Goal: Task Accomplishment & Management: Complete application form

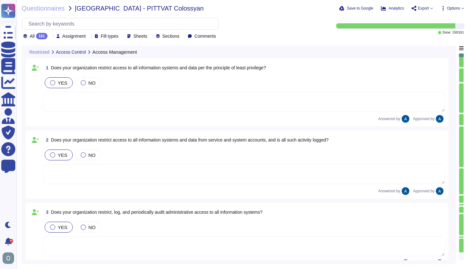
click at [50, 37] on icon at bounding box center [50, 37] width 0 height 0
click at [37, 70] on span "To do" at bounding box center [35, 68] width 12 height 6
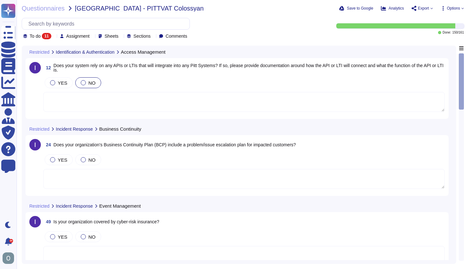
click at [144, 66] on span "Does your system rely on any APIs or LTIs that will integrate into any Pitt Sys…" at bounding box center [249, 68] width 390 height 10
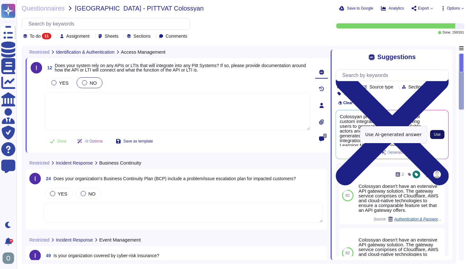
click at [439, 135] on span "Use" at bounding box center [437, 134] width 7 height 4
type textarea "Colossyan provides a RESTful API for custom integration purposes, allowing user…"
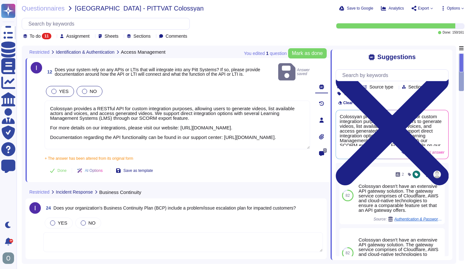
click at [59, 88] on span "YES" at bounding box center [64, 90] width 10 height 5
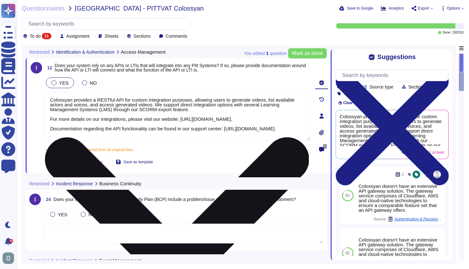
scroll to position [1, 0]
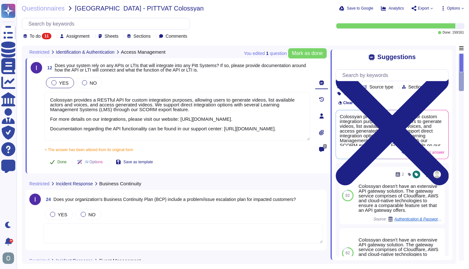
click at [60, 161] on span "Done" at bounding box center [61, 162] width 9 height 4
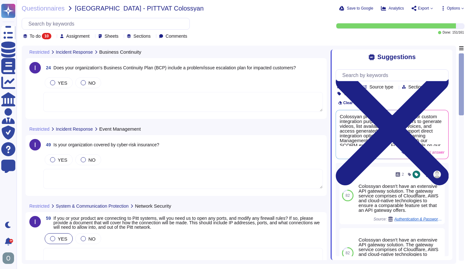
click at [116, 68] on span "Does your organization's Business Continuity Plan (BCP) include a problem/issue…" at bounding box center [175, 67] width 242 height 5
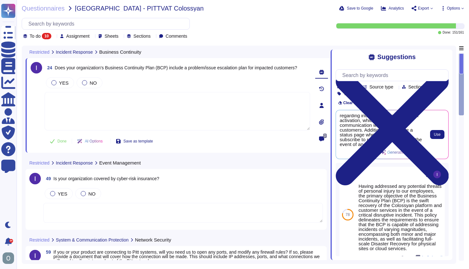
scroll to position [11, 0]
click at [439, 135] on span "Use" at bounding box center [437, 134] width 7 height 4
type textarea "Yes, the Business Continuity Plan (BCP) includes vital information regarding in…"
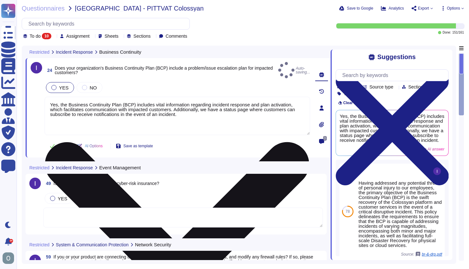
scroll to position [2, 0]
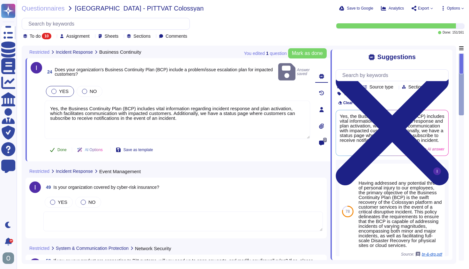
click at [64, 148] on span "Done" at bounding box center [61, 150] width 9 height 4
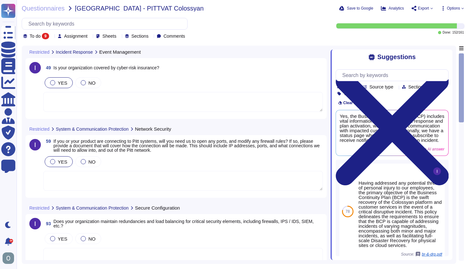
click at [58, 81] on span "YES" at bounding box center [63, 82] width 10 height 5
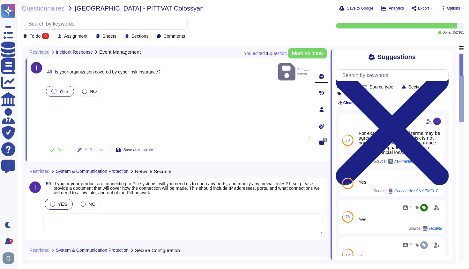
click at [135, 69] on span "Is your organization covered by cyber-risk insurance?" at bounding box center [108, 71] width 106 height 5
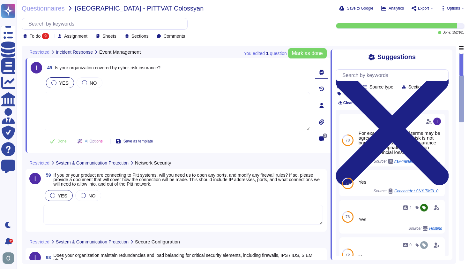
click at [145, 69] on span "Is your organization covered by cyber-risk insurance?" at bounding box center [108, 67] width 106 height 5
click at [60, 141] on span "Done" at bounding box center [61, 141] width 9 height 4
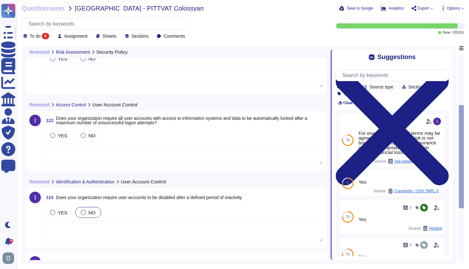
scroll to position [0, 0]
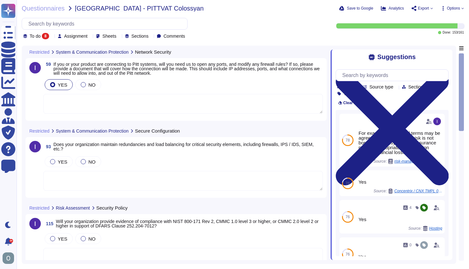
click at [168, 71] on span "If you or your product are connecting to Pitt systems, will you need us to open…" at bounding box center [187, 69] width 266 height 14
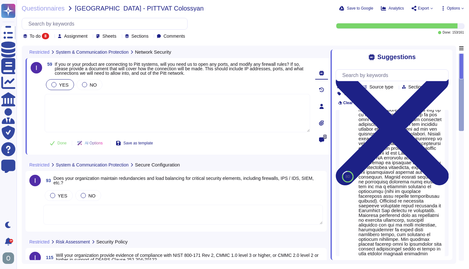
scroll to position [694, 0]
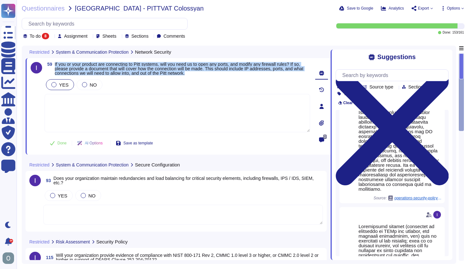
drag, startPoint x: 218, startPoint y: 74, endPoint x: 55, endPoint y: 63, distance: 163.0
click at [55, 63] on span "If you or your product are connecting to Pitt systems, will you need us to open…" at bounding box center [182, 68] width 255 height 13
copy span "If you or your product are connecting to Pitt systems, will you need us to open…"
click at [88, 81] on div "NO" at bounding box center [90, 84] width 26 height 11
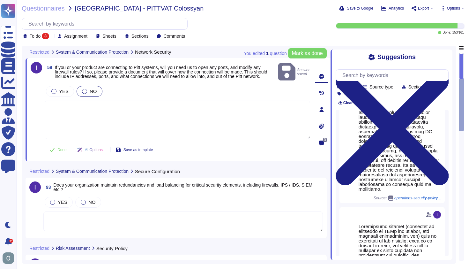
click at [63, 108] on textarea at bounding box center [177, 119] width 265 height 38
paste textarea "The Colossyan product does not require any direct connection to customers’ inte…"
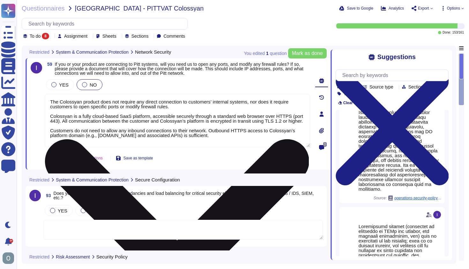
scroll to position [1, 0]
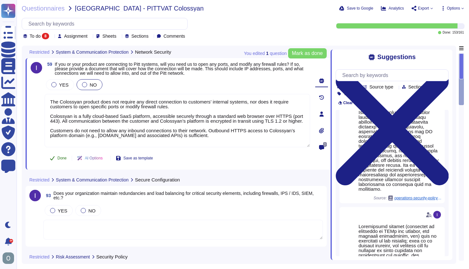
type textarea "The Colossyan product does not require any direct connection to customers’ inte…"
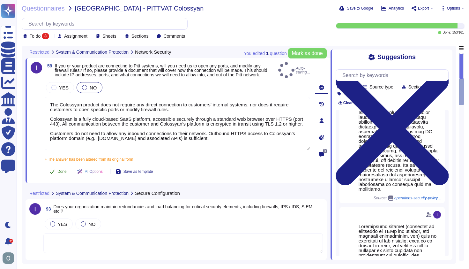
click at [63, 158] on div "59 If you or your product are connecting to Pitt systems, will you need us to o…" at bounding box center [170, 120] width 279 height 117
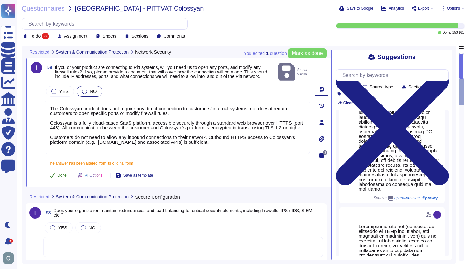
click at [60, 173] on span "Done" at bounding box center [61, 175] width 9 height 4
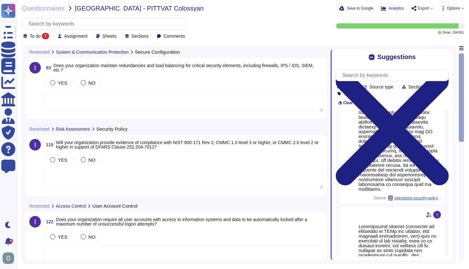
click at [185, 66] on span "Does your organization maintain redundancies and load balancing for critical se…" at bounding box center [184, 68] width 260 height 10
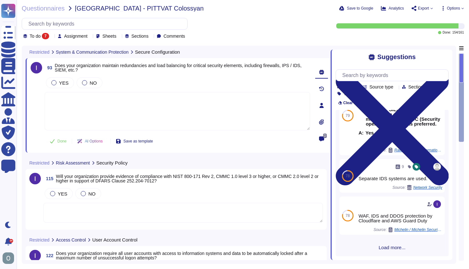
scroll to position [133, 0]
click at [386, 247] on span "Load more..." at bounding box center [392, 247] width 113 height 5
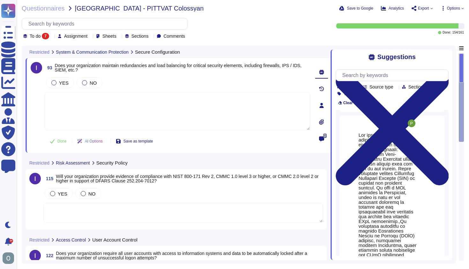
scroll to position [343, 0]
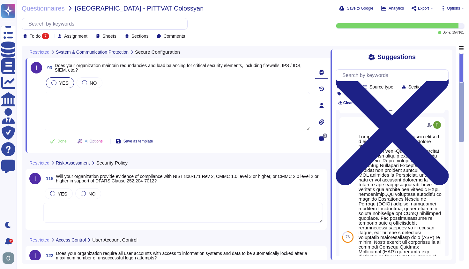
click at [63, 82] on span "YES" at bounding box center [64, 82] width 10 height 5
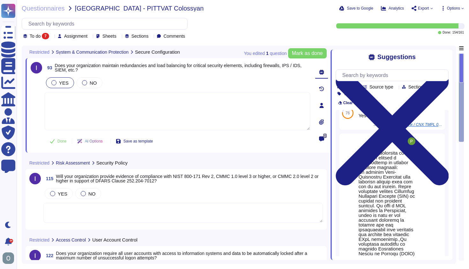
scroll to position [323, 0]
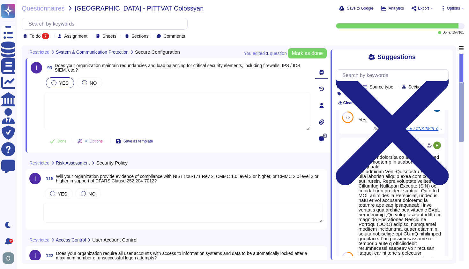
click at [62, 109] on textarea at bounding box center [177, 111] width 265 height 38
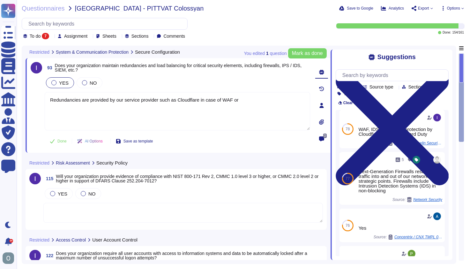
scroll to position [213, 0]
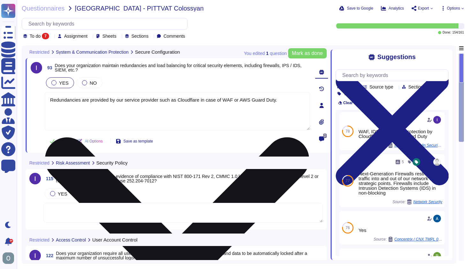
click at [160, 100] on textarea "Redundancies are provided by our service provider such as Cloudflare in case of…" at bounding box center [177, 111] width 265 height 38
click at [184, 100] on textarea "Redundancies are provided by our service providers such as Cloudflare in case o…" at bounding box center [177, 111] width 265 height 38
drag, startPoint x: 66, startPoint y: 105, endPoint x: 281, endPoint y: 100, distance: 214.7
click at [281, 100] on textarea "Redundancies are provided by our service providers such as WAF, IDS and DDOS pr…" at bounding box center [177, 111] width 265 height 38
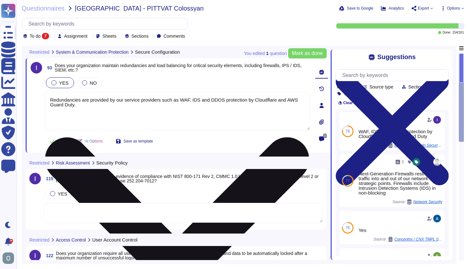
click at [108, 107] on textarea "Redundancies are provided by our service providers such as WAF, IDS and DDOS pr…" at bounding box center [177, 111] width 265 height 38
drag, startPoint x: 90, startPoint y: 101, endPoint x: 75, endPoint y: 100, distance: 14.7
click at [75, 100] on textarea "Redundancies are provided by our service providers such as WAF, IDS and DDOS pr…" at bounding box center [177, 111] width 265 height 38
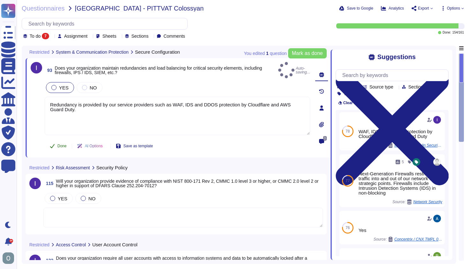
type textarea "Redundancy is provided by our service providers such as WAF, IDS and DDOS prote…"
click at [62, 144] on span "Done" at bounding box center [61, 146] width 9 height 4
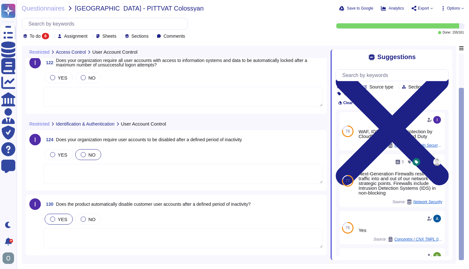
scroll to position [0, 0]
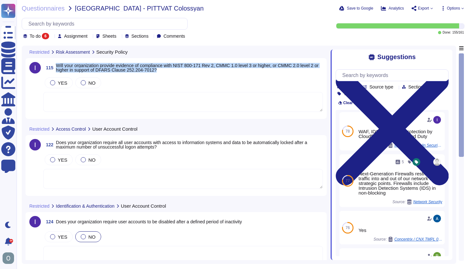
drag, startPoint x: 177, startPoint y: 71, endPoint x: 56, endPoint y: 65, distance: 120.7
click at [56, 65] on span "Will your organization provide evidence of compliance with NIST 800-171 Rev 2, …" at bounding box center [189, 67] width 267 height 9
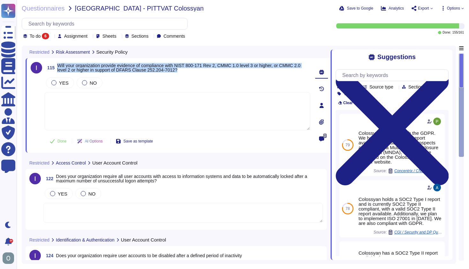
drag, startPoint x: 57, startPoint y: 65, endPoint x: 203, endPoint y: 71, distance: 146.5
click at [203, 71] on span "Will your organization provide evidence of compliance with NIST 800-171 Rev 2, …" at bounding box center [183, 67] width 253 height 9
copy span "Will your organization provide evidence of compliance with NIST 800-171 Rev 2, …"
click at [88, 84] on label "NO" at bounding box center [89, 82] width 15 height 5
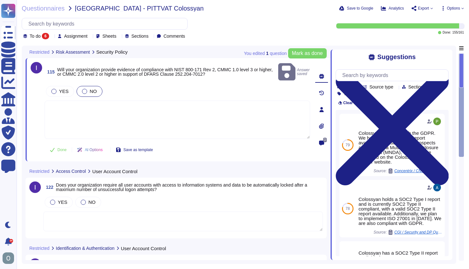
click at [69, 100] on textarea at bounding box center [177, 119] width 265 height 38
paste textarea "Colossyan does not currently handle U.S. Department of Defense data or Controll…"
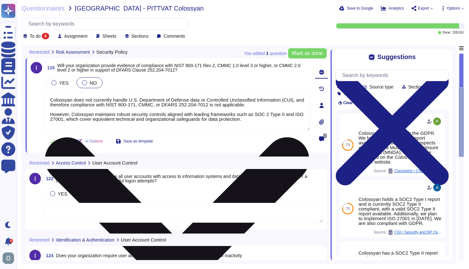
drag, startPoint x: 72, startPoint y: 119, endPoint x: 286, endPoint y: 113, distance: 214.1
click at [286, 113] on textarea "Colossyan does not currently handle U.S. Department of Defense data or Controll…" at bounding box center [177, 111] width 265 height 38
click at [230, 118] on textarea "Colossyan does not currently handle U.S. Department of Defense data or Controll…" at bounding box center [177, 111] width 265 height 38
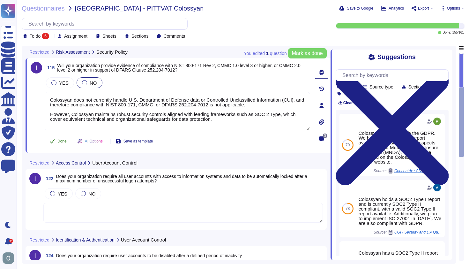
type textarea "Colossyan does not currently handle U.S. Department of Defense data or Controll…"
click at [59, 141] on span "Done" at bounding box center [61, 141] width 9 height 4
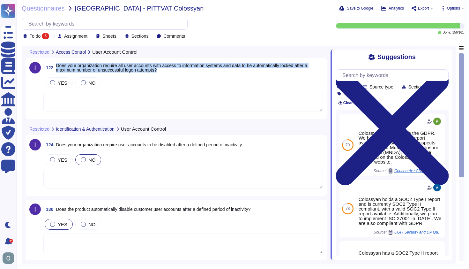
drag, startPoint x: 169, startPoint y: 70, endPoint x: 56, endPoint y: 63, distance: 113.5
click at [56, 63] on span "Does your organization require all user accounts with access to information sys…" at bounding box center [189, 67] width 267 height 9
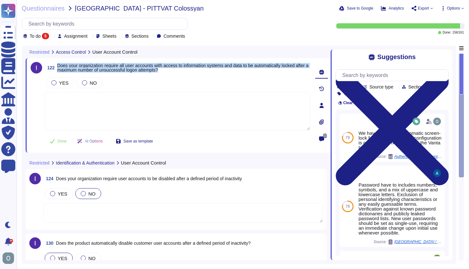
drag, startPoint x: 58, startPoint y: 65, endPoint x: 224, endPoint y: 74, distance: 166.4
click at [224, 74] on div "122 Does your organization require all user accounts with access to information…" at bounding box center [170, 105] width 279 height 87
copy span "Does your organization require all user accounts with access to information sys…"
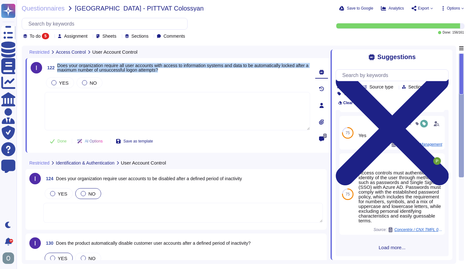
scroll to position [210, 0]
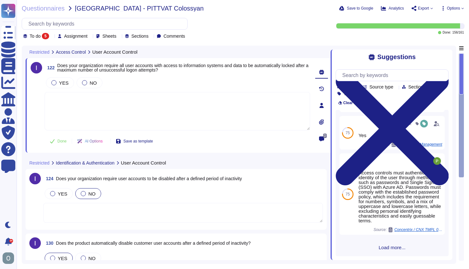
click at [385, 248] on span "Load more..." at bounding box center [392, 247] width 113 height 5
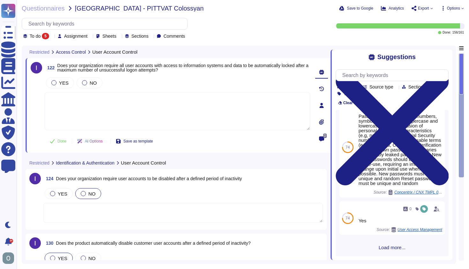
scroll to position [762, 0]
click at [105, 101] on textarea at bounding box center [177, 111] width 265 height 38
paste textarea "Yes. Colossyan enforces automatic account lockout after a defined number of uns…"
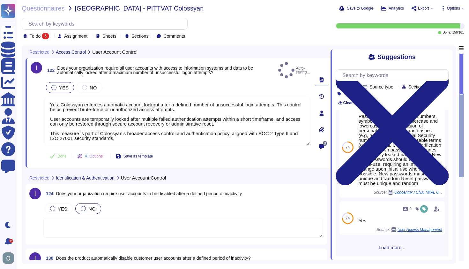
click at [58, 85] on label "YES" at bounding box center [59, 87] width 17 height 5
click at [54, 85] on div at bounding box center [53, 87] width 5 height 5
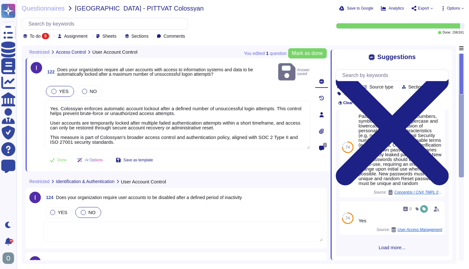
click at [60, 88] on span "YES" at bounding box center [64, 90] width 10 height 5
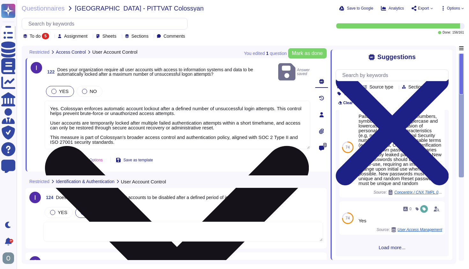
drag, startPoint x: 61, startPoint y: 99, endPoint x: 48, endPoint y: 98, distance: 13.1
click at [48, 100] on textarea "Yes. Colossyan enforces automatic account lockout after a defined number of uns…" at bounding box center [177, 124] width 265 height 48
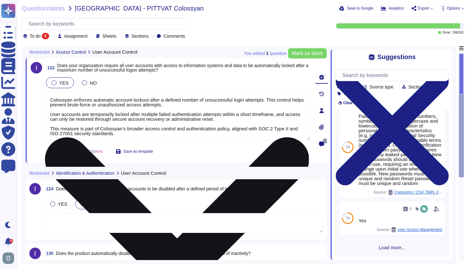
drag, startPoint x: 75, startPoint y: 134, endPoint x: 297, endPoint y: 128, distance: 221.8
click at [297, 128] on textarea "Colossyan enforces automatic account lockout after a defined number of unsucces…" at bounding box center [177, 116] width 265 height 48
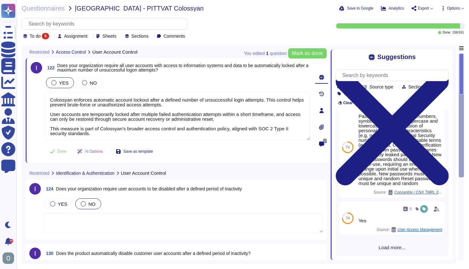
type textarea "Colossyan enforces automatic account lockout after a defined number of unsucces…"
click at [37, 141] on span at bounding box center [36, 108] width 11 height 65
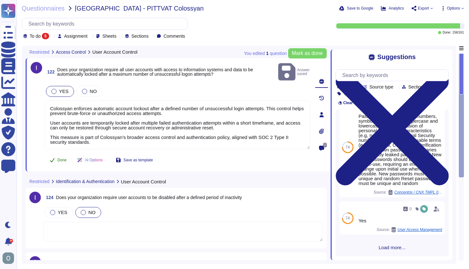
click at [61, 158] on span "Done" at bounding box center [61, 160] width 9 height 4
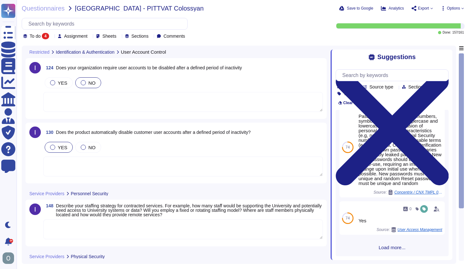
click at [148, 96] on textarea at bounding box center [182, 102] width 279 height 20
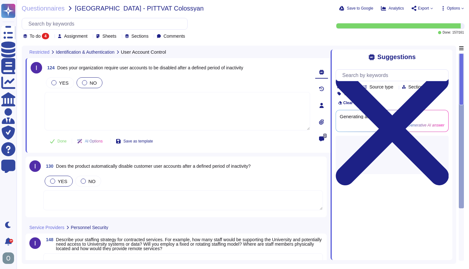
scroll to position [0, 0]
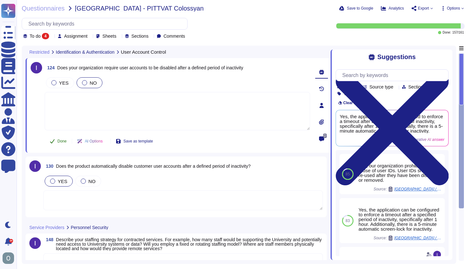
click at [60, 141] on span "Done" at bounding box center [61, 141] width 9 height 4
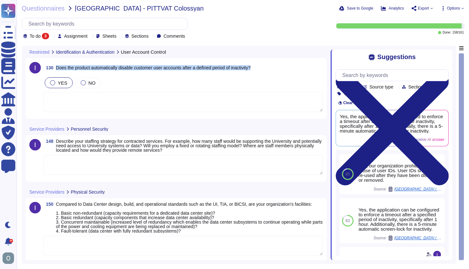
drag, startPoint x: 269, startPoint y: 68, endPoint x: 56, endPoint y: 69, distance: 213.4
click at [56, 69] on div "130 Does the product automatically disable customer user accounts after a defin…" at bounding box center [182, 67] width 279 height 11
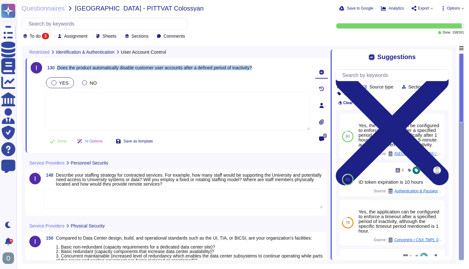
drag, startPoint x: 270, startPoint y: 67, endPoint x: 59, endPoint y: 69, distance: 211.1
click at [59, 69] on div "130 Does the product automatically disable customer user accounts after a defin…" at bounding box center [177, 67] width 265 height 11
copy span "Does the product automatically disable customer user accounts after a defined p…"
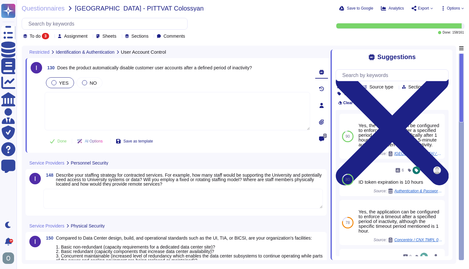
click at [100, 104] on textarea at bounding box center [177, 111] width 265 height 38
paste textarea "Yes. Colossyan automatically disables or logs out inactive sessions after a def…"
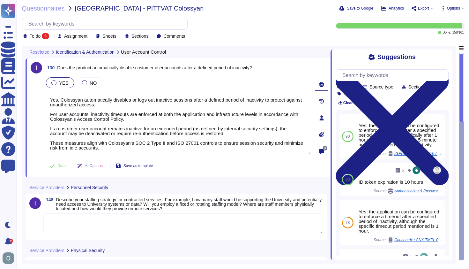
drag, startPoint x: 62, startPoint y: 99, endPoint x: 44, endPoint y: 99, distance: 17.9
click at [44, 99] on div "130 Does the product automatically disable customer user accounts after a defin…" at bounding box center [170, 117] width 279 height 111
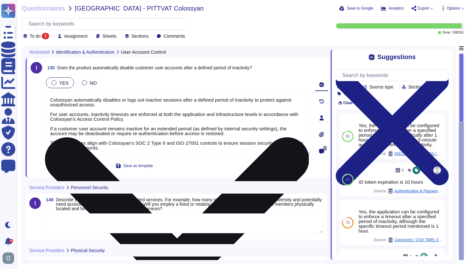
drag, startPoint x: 168, startPoint y: 144, endPoint x: 199, endPoint y: 142, distance: 30.4
click at [199, 142] on textarea "Colossyan automatically disables or logs out inactive sessions after a defined …" at bounding box center [177, 123] width 265 height 63
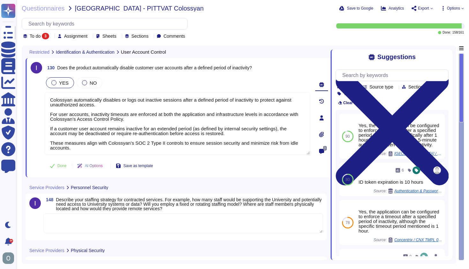
type textarea "Colossyan automatically disables or logs out inactive sessions after a defined …"
click at [38, 127] on span at bounding box center [36, 115] width 11 height 79
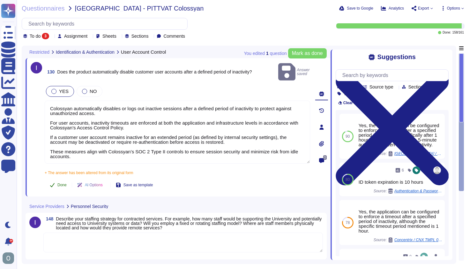
click at [60, 183] on span "Done" at bounding box center [61, 185] width 9 height 4
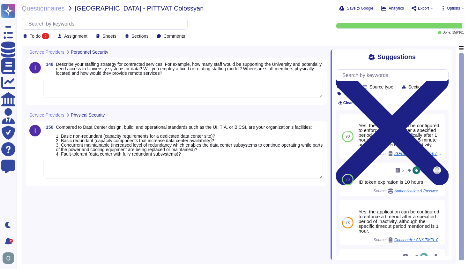
click at [137, 68] on span "Describe your staffing strategy for contracted services. For example, how many …" at bounding box center [189, 69] width 266 height 14
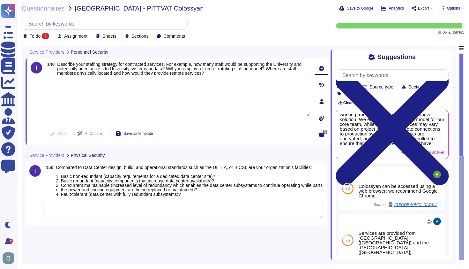
scroll to position [55, 0]
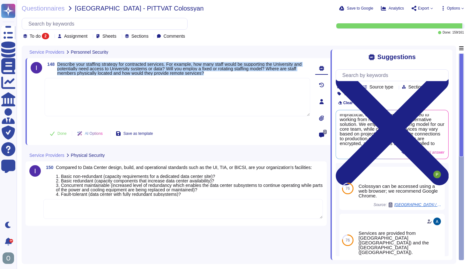
drag, startPoint x: 266, startPoint y: 74, endPoint x: 58, endPoint y: 63, distance: 208.2
click at [58, 63] on span "Describe your staffing strategy for contracted services. For example, how many …" at bounding box center [183, 68] width 253 height 13
copy span "Describe your staffing strategy for contracted services. For example, how many …"
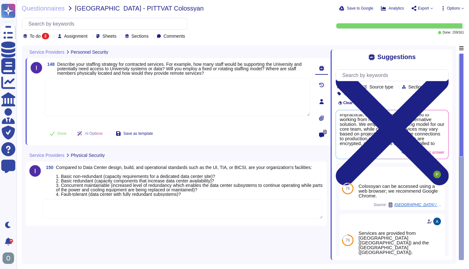
click at [64, 85] on textarea at bounding box center [177, 97] width 265 height 38
paste textarea "Loremips Dolorsit ame Consectetu Adipisci Elitseddo eius t incidid, utlaboree d…"
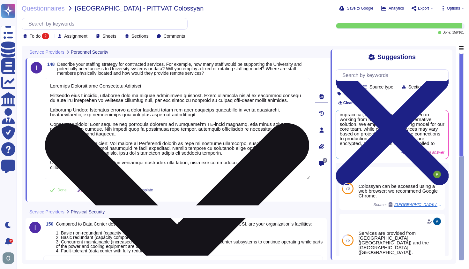
drag, startPoint x: 293, startPoint y: 154, endPoint x: 277, endPoint y: 155, distance: 15.9
click at [277, 155] on textarea at bounding box center [177, 128] width 265 height 101
click at [131, 173] on textarea at bounding box center [177, 128] width 265 height 101
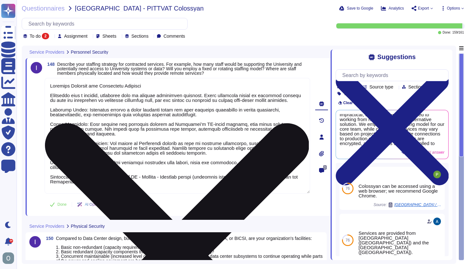
click at [99, 187] on textarea at bounding box center [177, 135] width 265 height 115
click at [129, 186] on textarea at bounding box center [177, 135] width 265 height 115
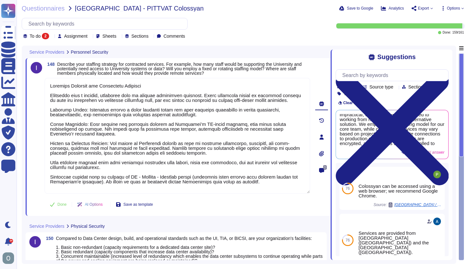
type textarea "Loremips Dolorsit ame Consectetu Adipisci Elitseddo eius t incidid, utlaboree d…"
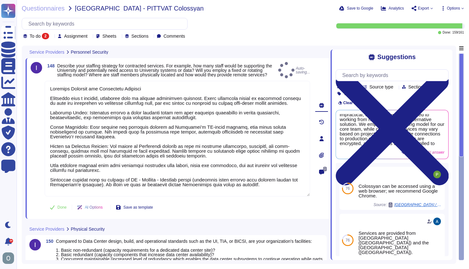
click at [38, 171] on span at bounding box center [36, 139] width 11 height 116
click at [61, 209] on span "Done" at bounding box center [61, 207] width 9 height 4
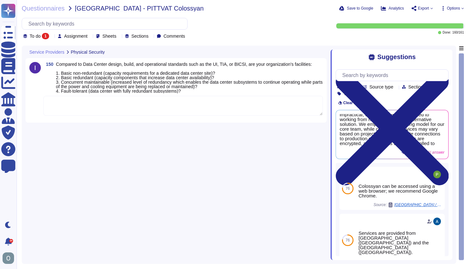
click at [99, 109] on textarea at bounding box center [182, 106] width 279 height 20
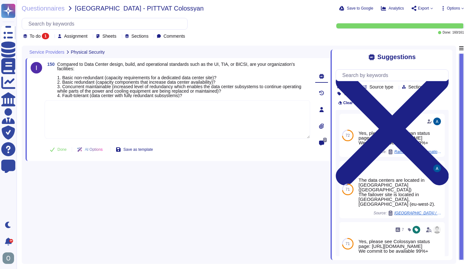
click at [119, 85] on span "Compared to Data Center design, build, and operational standards such as the UI…" at bounding box center [179, 80] width 244 height 36
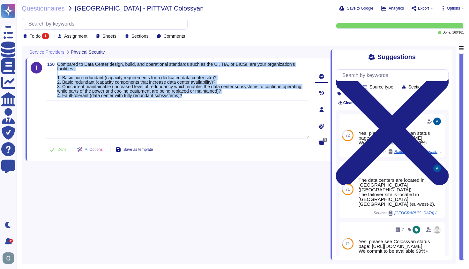
drag, startPoint x: 200, startPoint y: 96, endPoint x: 55, endPoint y: 66, distance: 147.3
click at [55, 66] on span "150 Compared to Data Center design, build, and operational standards such as th…" at bounding box center [177, 80] width 265 height 36
copy span "Compared to Data Center design, build, and operational standards such as the UI…"
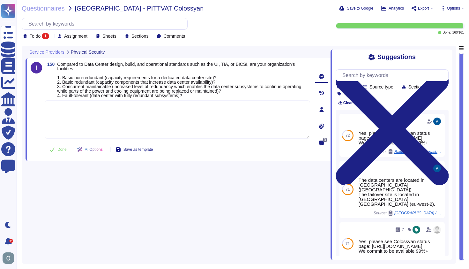
click at [78, 110] on textarea at bounding box center [177, 119] width 265 height 38
paste textarea "Colossyan is a cloud-based SaaS provider and does not operate its own dedicated…"
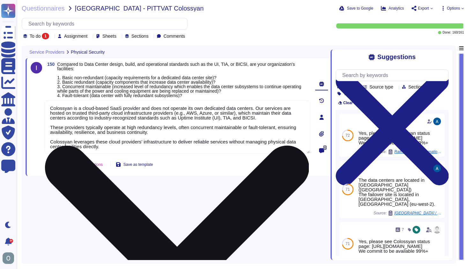
drag, startPoint x: 183, startPoint y: 112, endPoint x: 194, endPoint y: 113, distance: 10.8
click at [194, 113] on textarea "Colossyan is a cloud-based SaaS provider and does not operate its own dedicated…" at bounding box center [177, 126] width 265 height 53
drag, startPoint x: 194, startPoint y: 114, endPoint x: 231, endPoint y: 113, distance: 37.3
click at [231, 113] on textarea "Colossyan is a cloud-based SaaS provider and does not operate its own dedicated…" at bounding box center [177, 126] width 265 height 53
click at [238, 119] on textarea "Colossyan is a cloud-based SaaS provider and does not operate its own dedicated…" at bounding box center [177, 126] width 265 height 53
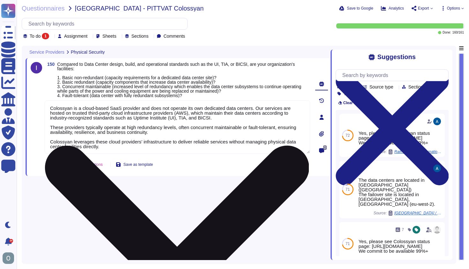
click at [85, 127] on textarea "Colossyan is a cloud-based SaaS provider and does not operate its own dedicated…" at bounding box center [177, 126] width 265 height 53
drag, startPoint x: 64, startPoint y: 126, endPoint x: 57, endPoint y: 126, distance: 7.0
click at [57, 126] on textarea "Colossyan is a cloud-based SaaS provider and does not operate its own dedicated…" at bounding box center [177, 126] width 265 height 53
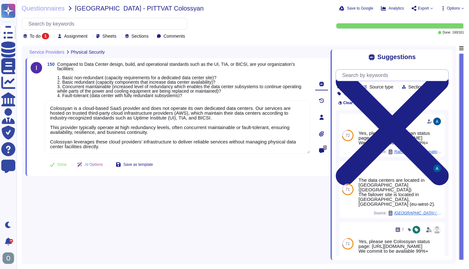
type textarea "Colossyan is a cloud-based SaaS provider and does not operate its own dedicated…"
click at [372, 77] on input "text" at bounding box center [393, 75] width 109 height 11
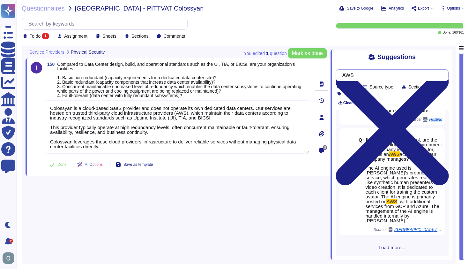
scroll to position [115, 0]
click at [373, 77] on input "AWS" at bounding box center [390, 75] width 103 height 11
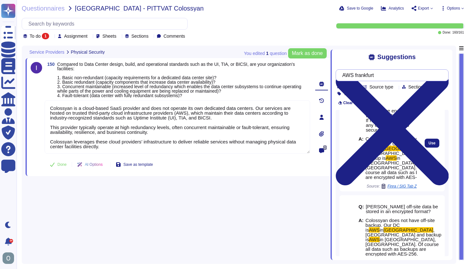
scroll to position [20, 0]
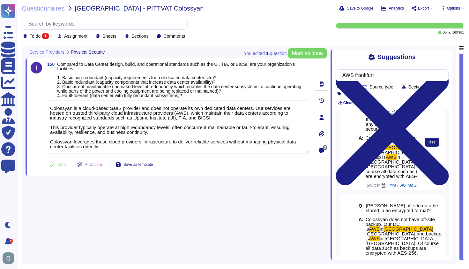
type input "AWS frankfurt"
drag, startPoint x: 393, startPoint y: 162, endPoint x: 366, endPoint y: 150, distance: 29.4
click at [366, 150] on span "Colossyan does not have off-site backup. Our DC is AWS in [GEOGRAPHIC_DATA] , […" at bounding box center [399, 156] width 69 height 43
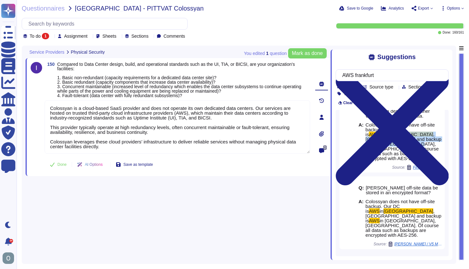
scroll to position [19, 0]
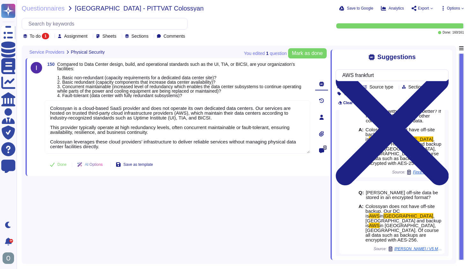
click at [383, 264] on span "Load more..." at bounding box center [392, 266] width 113 height 5
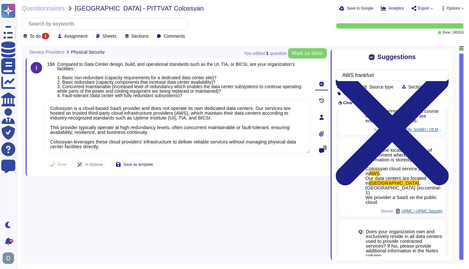
scroll to position [140, 0]
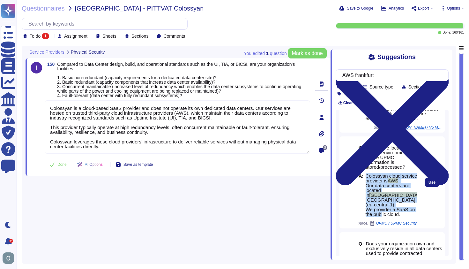
drag, startPoint x: 366, startPoint y: 157, endPoint x: 407, endPoint y: 194, distance: 55.3
click at [407, 194] on span "Colossyan cloud service provider is AWS . Our data centers are located in [GEOG…" at bounding box center [392, 194] width 55 height 43
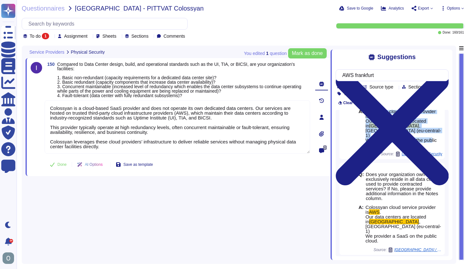
scroll to position [205, 0]
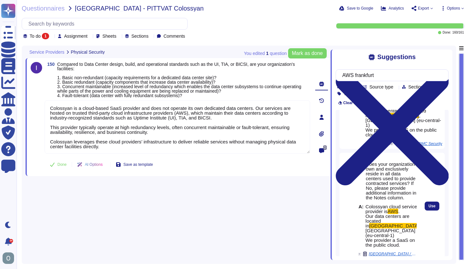
click at [375, 211] on span "Colossyan cloud service provider is AWS . Our data centers are located in [GEOG…" at bounding box center [392, 225] width 55 height 43
drag, startPoint x: 375, startPoint y: 211, endPoint x: 365, endPoint y: 193, distance: 20.8
click at [365, 204] on span "Colossyan cloud service provider is AWS . Our data centers are located in [GEOG…" at bounding box center [392, 225] width 55 height 43
copy span "AWS . Our data centers are located in [GEOGRAPHIC_DATA] , [GEOGRAPHIC_DATA] (eu…"
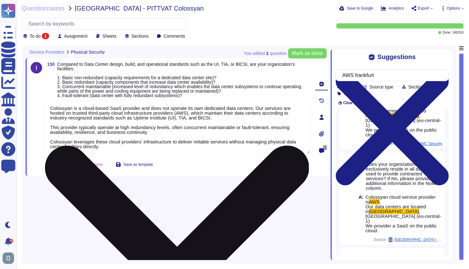
click at [110, 147] on textarea "Colossyan is a cloud-based SaaS provider and does not operate its own dedicated…" at bounding box center [177, 126] width 265 height 53
paste textarea "AWS. Our data centers are located in [GEOGRAPHIC_DATA], [GEOGRAPHIC_DATA] (eu-c…"
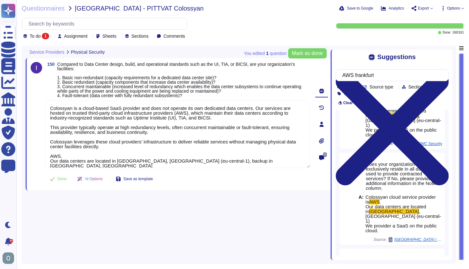
type textarea "Colossyan is a cloud-based SaaS provider and does not operate its own dedicated…"
click at [38, 149] on span at bounding box center [36, 134] width 11 height 68
click at [64, 181] on span "Done" at bounding box center [61, 179] width 9 height 4
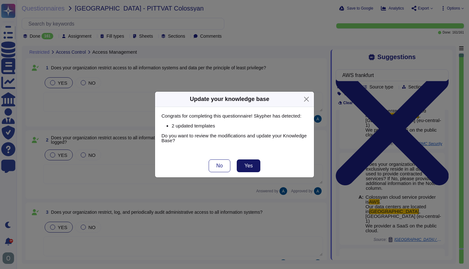
click at [252, 165] on span "Yes" at bounding box center [248, 165] width 8 height 5
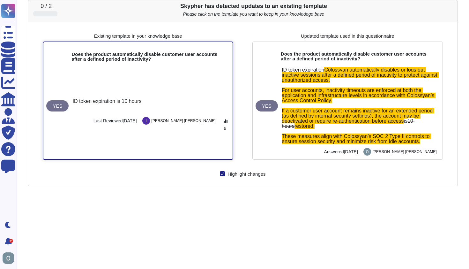
click at [184, 146] on div "YES ID token expiration is 10 hours Last Reviewed [DATE] [PERSON_NAME] 6" at bounding box center [137, 111] width 189 height 95
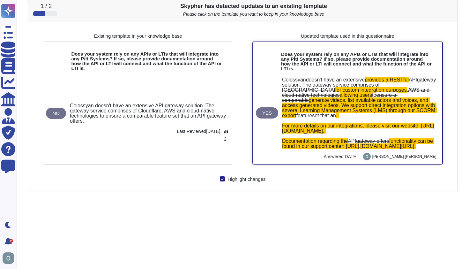
click at [275, 146] on div "YES Colossyan doesn't have an extensive provides a RESTful API gateway solution…" at bounding box center [347, 112] width 187 height 71
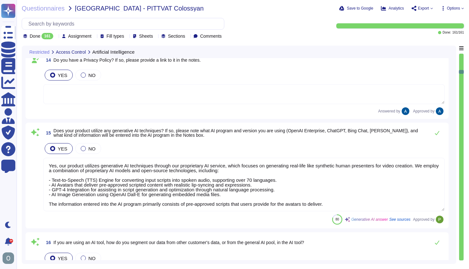
type textarea "Yes, our product utilizes generative AI techniques through our proprietary AI s…"
type textarea "Lo ipsumd sita consectetura elitsed d eiusm-tempor incididuntut labo etdolorem …"
type textarea "All customer data is kept private and is not used for training any AI model, ex…"
type textarea "Read more abut how we use personal data in regards to third parties in our priv…"
type textarea "The AI engine used is [PERSON_NAME]’s proprietary AI service, which generates r…"
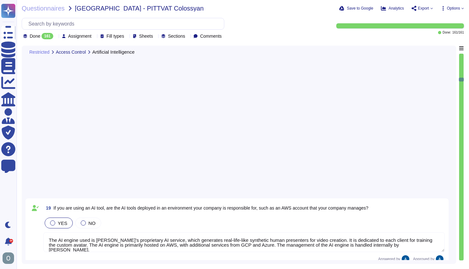
type textarea "Yes, the Business Continuity Plan (BCP) includes vital information regarding in…"
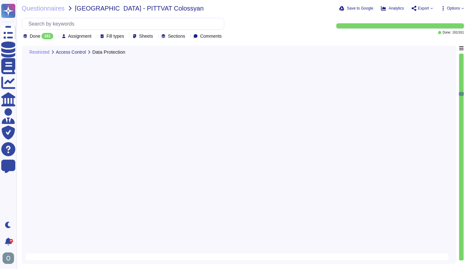
type textarea "The application will be hosted primarily on AWS, with the data center located i…"
type textarea "Yes, our organization has a documented Disaster Recovery Plan that covers this …"
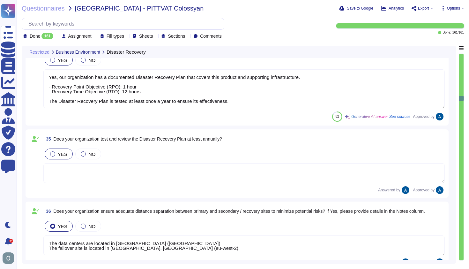
type textarea "The data centers are located in [GEOGRAPHIC_DATA] ([GEOGRAPHIC_DATA]) The failo…"
type textarea "Yes, all customer data stored in the solution, including databases, is encrypte…"
type textarea "Yes. The data is encrypted in transit using TLS 1.3, and we only communicate in…"
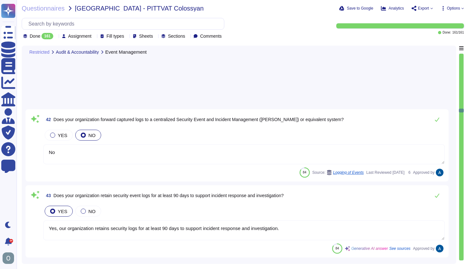
type textarea "No"
type textarea "Yes, our organization retains security logs for at least 90 days to support inc…"
type textarea "We have our own alerting system in place, which alerts us if it detects anythin…"
type textarea "Yes, we produce event logs that record user activities, exceptions, faults, and…"
type textarea "We have our own alerting system in place, which alerts us if it detects anythin…"
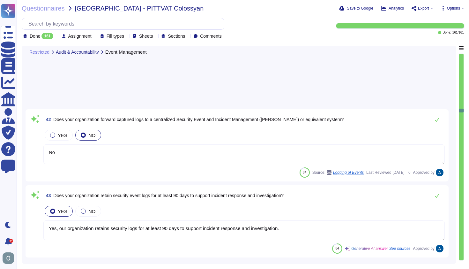
type textarea "We have our own alerting system in place, which alerts us if it detects anythin…"
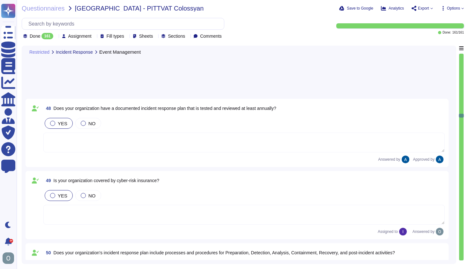
type textarea "Colossyan utilizes both internal and external (third-party) monitoring solution…"
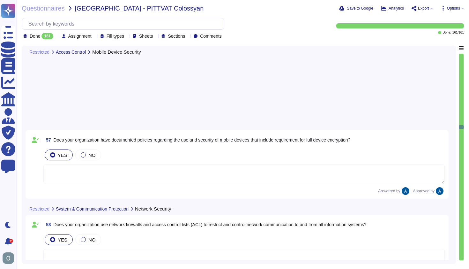
scroll to position [4356, 0]
type textarea "The Colossyan product does not require any direct connection to customers’ inte…"
type textarea "Yes, we have a virtually segregated DMZ in place, which may be hosted in the cl…"
type textarea "Separate IDS systems are used."
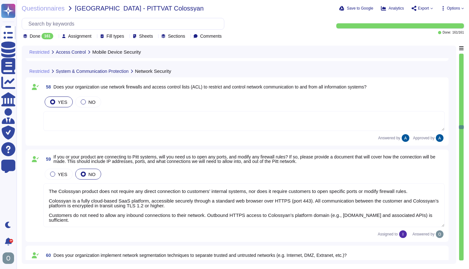
scroll to position [1, 0]
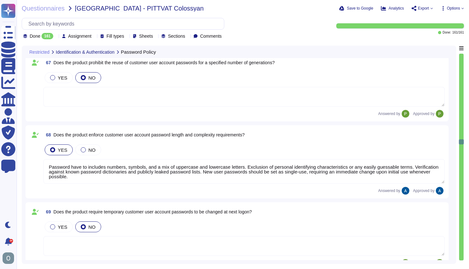
type textarea "Password have to includes numbers, symbols, and a mix of uppercase and lowercas…"
type textarea "Yes, all customer data stored in the solution, including databases, is encrypte…"
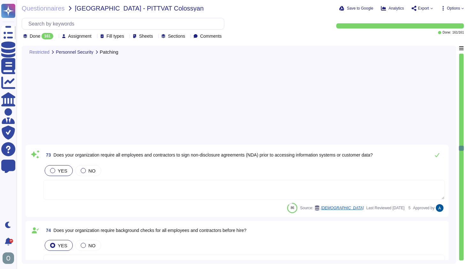
type textarea "Colossyan cloud service provider is AWS, a well-known and vetted service provid…"
type textarea "Access to Colossyan Inc networks is restricted to authorized employees and thir…"
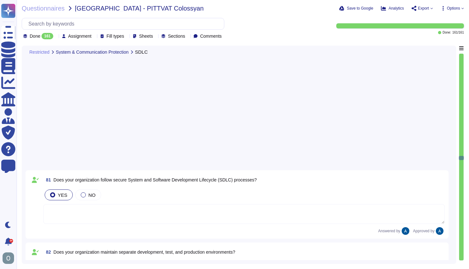
type textarea "Yes, our organization's SDLC processes include peer reviews, where significant …"
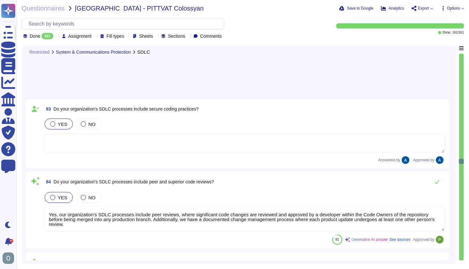
type textarea "Yes, our organization requires management approval prior to the installation or…"
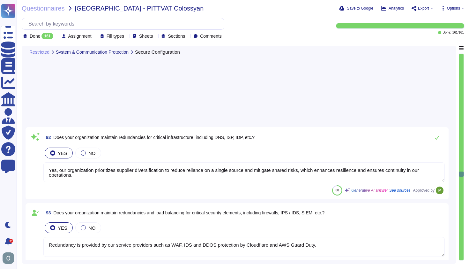
type textarea "Yes, our organization prioritizes supplier diversification to reduce reliance o…"
type textarea "Redundancy is provided by our service providers such as WAF, IDS and DDOS prote…"
type textarea "Yes, [PERSON_NAME] complies with GDPR and holds a SOC2 Type II report. We are c…"
type textarea "Yes, our organization has a documented data privacy policy available for review…"
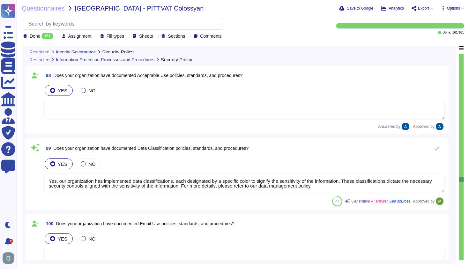
type textarea "Yes, our organization has implemented data classifications, each designated by …"
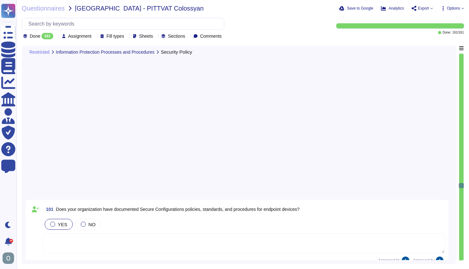
type textarea "Yes, our organization has documented processes and procedures in place to ident…"
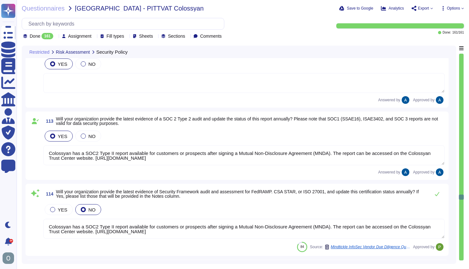
type textarea "Colossyan has a SOC2 Type II report available for customers or prospects after …"
type textarea "Colossyan does not currently handle U.S. Department of Defense data or Controll…"
type textarea "Our product supports Single Sign-On (SSO) via [PERSON_NAME] and OpenID Connect …"
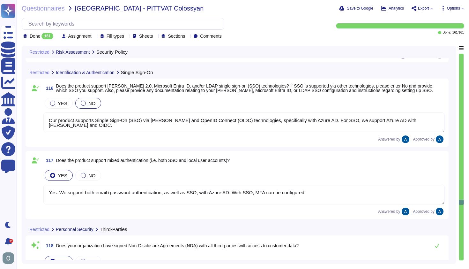
type textarea "Yes. We support both email+password authentication, as well as SSO, with Azure …"
type textarea "No, certain activities are strictly prohibited, including sharing information f…"
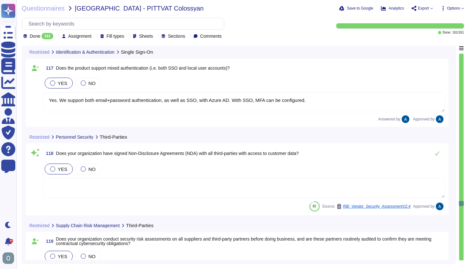
type textarea "Colossyan cloud service provider is AWS. Our data centers are located in [GEOGR…"
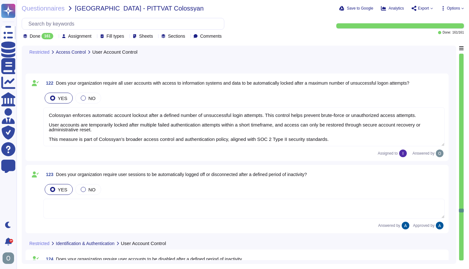
type textarea "Colossyan enforces automatic account lockout after a defined number of unsucces…"
type textarea "Colossyan Inc requires that all personnel have a unique user identifier for sys…"
type textarea "Yes, our organization prohibits the reuse of user IDs. User IDs shall not be re…"
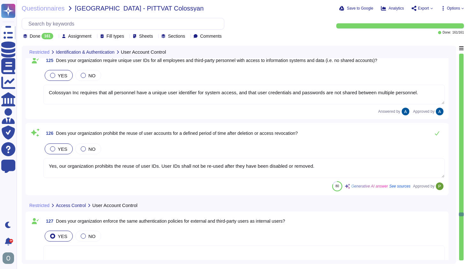
type textarea "Yes, the application can be configured to enforce a timeout after a specified p…"
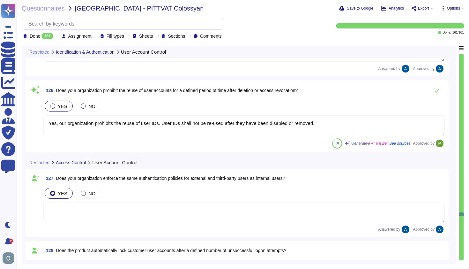
scroll to position [9547, 0]
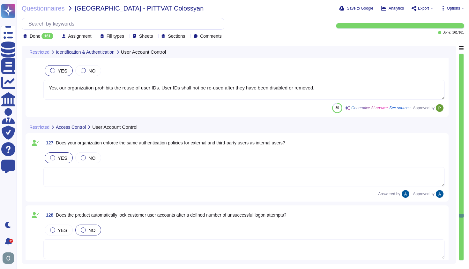
type textarea "Colossyan automatically disables or logs out inactive sessions after a defined …"
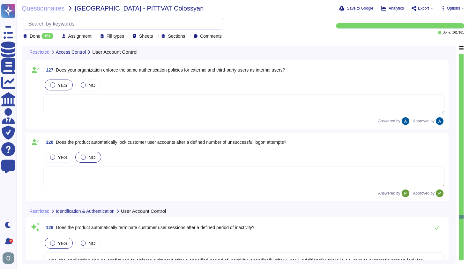
type textarea "Our vulnerability management process is available in Colossyan Trust Center (we…"
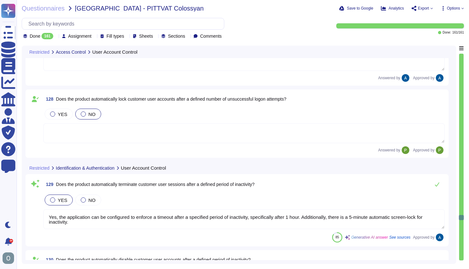
scroll to position [1, 0]
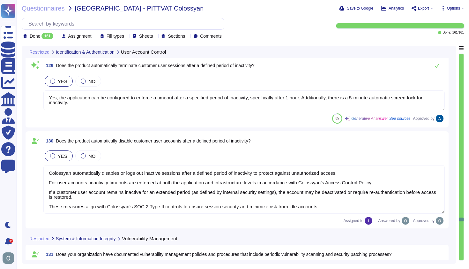
type textarea "Our vulnerability management process is available in Colossyan Trust Center (we…"
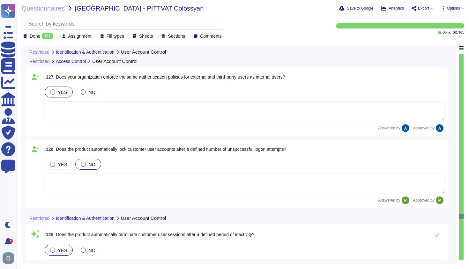
scroll to position [9609, 0]
type textarea "Colossyan Inc requires that all personnel have a unique user identifier for sys…"
type textarea "Yes, our organization prohibits the reuse of user IDs. User IDs shall not be re…"
click at [62, 162] on span "YES" at bounding box center [63, 163] width 10 height 5
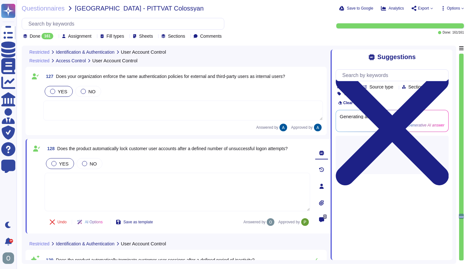
click at [151, 149] on span "Does the product automatically lock customer user accounts after a defined numb…" at bounding box center [172, 148] width 230 height 5
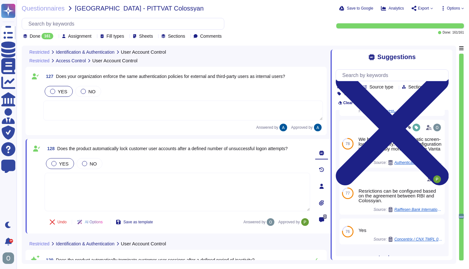
scroll to position [90, 0]
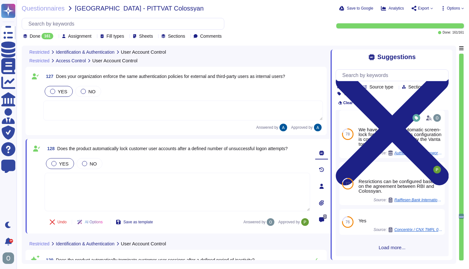
click at [186, 156] on div "128 Does the product automatically lock customer user accounts after a defined …" at bounding box center [170, 186] width 279 height 87
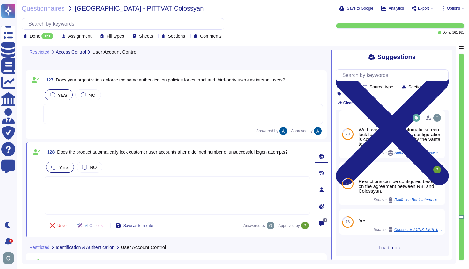
type textarea "Our vulnerability management process is available in Colossyan Trust Center (we…"
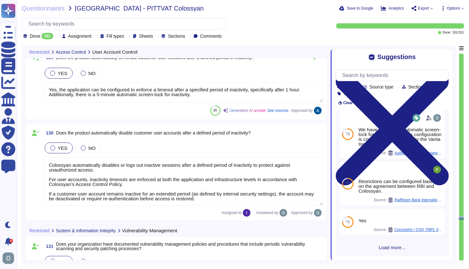
scroll to position [9824, 0]
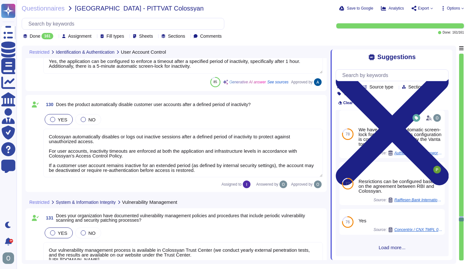
type textarea "Our vulnerability management process is available in Colossyan Trust Center (we…"
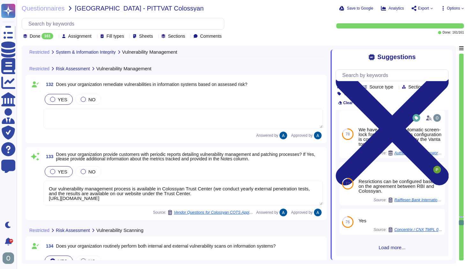
type textarea "Yes. We have automations checking for vulnerabilities in our dependencies, as w…"
type textarea "Colossyan employs a comprehensive approach to security and event monitoring and…"
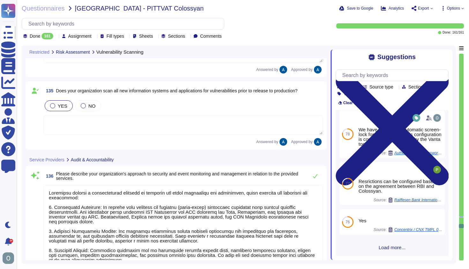
type textarea "We have both internal and external (third-party) monitoring solutions in place …"
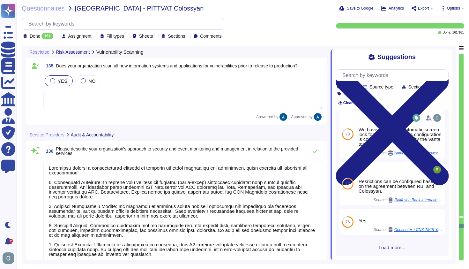
type textarea "Under DR conditions, we offer a service-level guarantee of 99% availability, wi…"
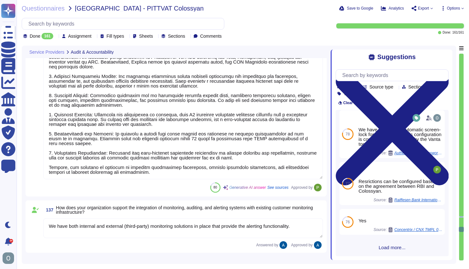
type textarea "The recovery of the service is organized through established processes that ens…"
type textarea "VP of Engineering is authorized to make decisions on failover, resourcing, and …"
type textarea "Our organization follows a structured change management approach as outlined in…"
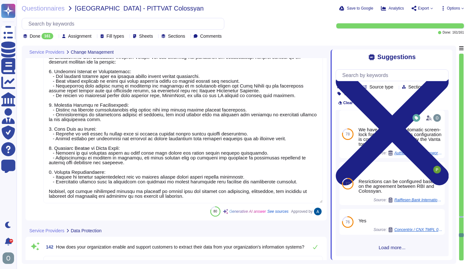
type textarea "Upon request"
type textarea "Our organization does not outsource any security functions to third-party provi…"
type textarea "Our organization provides verification of secure data removal through the issua…"
type textarea "We collect and store various types of data, including: 1. Media Files: These in…"
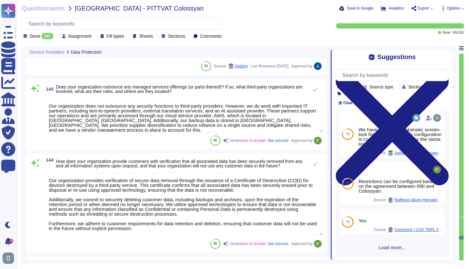
scroll to position [11109, 0]
type textarea "Colossyan has established a comprehensive incident management policy that inclu…"
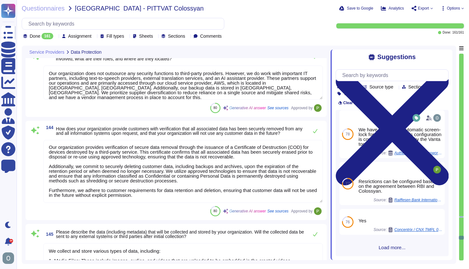
scroll to position [0, 0]
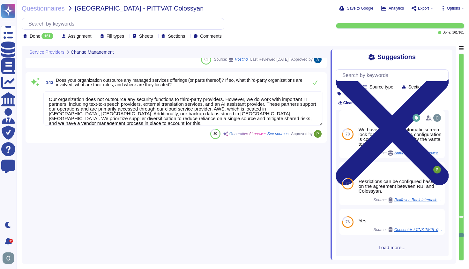
type textarea "Our organization follows a structured change management approach as outlined in…"
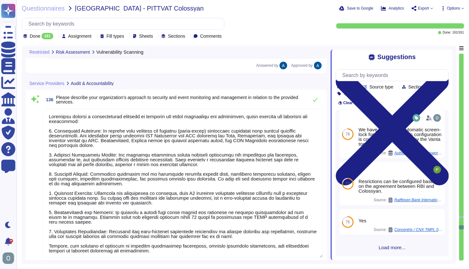
type textarea "Yes. We have automations checking for vulnerabilities in our dependencies, as w…"
type textarea "Colossyan employs a comprehensive approach to security and event monitoring and…"
type textarea "We have both internal and external (third-party) monitoring solutions in place …"
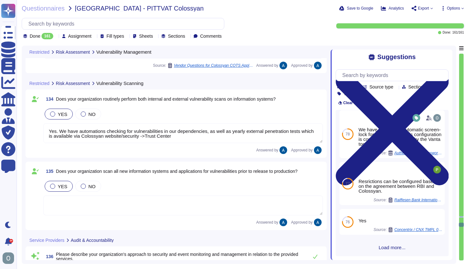
type textarea "Our vulnerability management process is available in Colossyan Trust Center (we…"
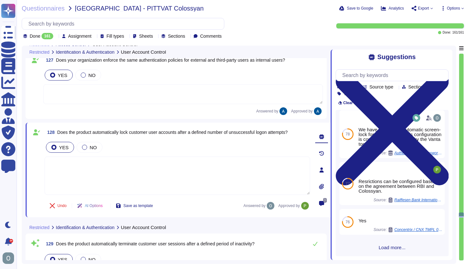
type textarea "Colossyan Inc requires that all personnel have a unique user identifier for sys…"
type textarea "Yes, our organization prohibits the reuse of user IDs. User IDs shall not be re…"
type textarea "Yes, the application can be configured to enforce a timeout after a specified p…"
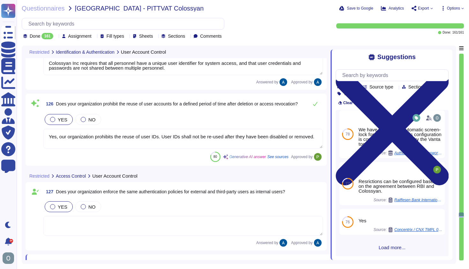
scroll to position [9497, 0]
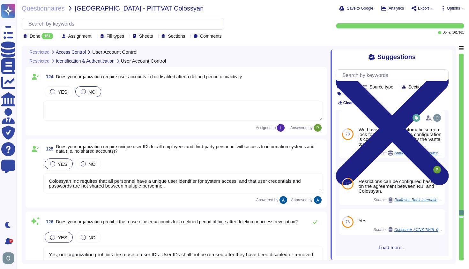
type textarea "Colossyan enforces automatic account lockout after a defined number of unsucces…"
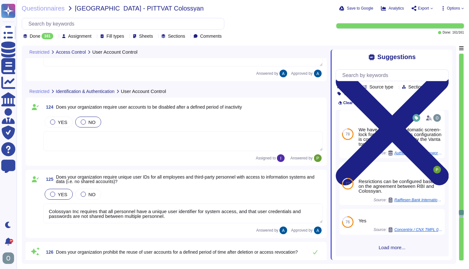
scroll to position [9366, 0]
click at [210, 109] on span "Does your organization require user accounts to be disabled after a defined per…" at bounding box center [149, 107] width 186 height 5
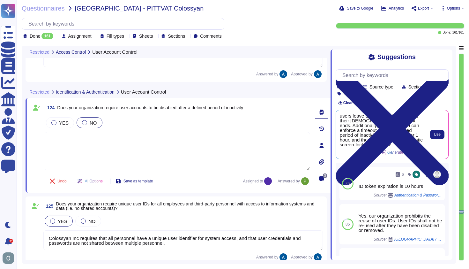
scroll to position [11, 0]
click at [438, 134] on span "Use" at bounding box center [437, 134] width 7 height 4
type textarea "Yes, our organization requires user accounts to be disabled promptly when users…"
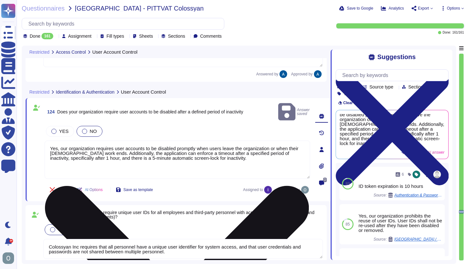
scroll to position [2, 0]
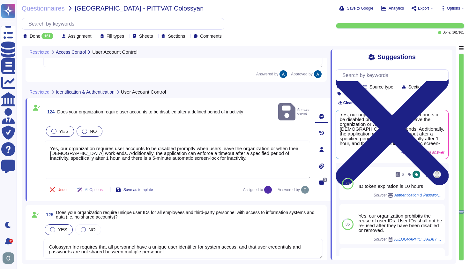
click at [55, 129] on div at bounding box center [53, 131] width 5 height 5
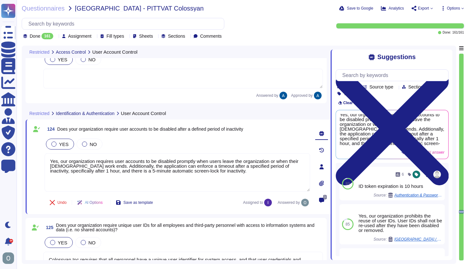
scroll to position [9344, 0]
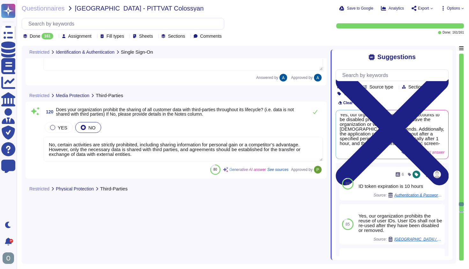
type textarea "Our product supports Single Sign-On (SSO) via [PERSON_NAME] and OpenID Connect …"
type textarea "Yes. We support both email+password authentication, as well as SSO, with Azure …"
type textarea "No, certain activities are strictly prohibited, including sharing information f…"
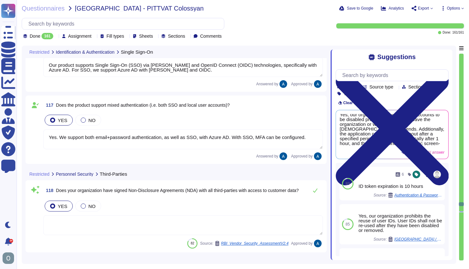
scroll to position [8598, 0]
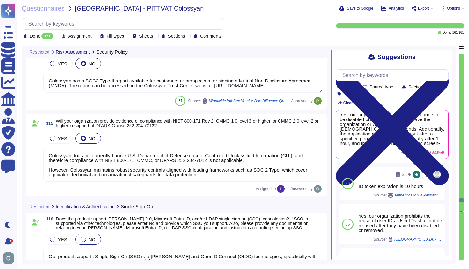
type textarea "Colossyan has a SOC2 Type II report available for customers or prospects after …"
type textarea "Colossyan does not currently handle U.S. Department of Defense data or Controll…"
click at [290, 34] on div "Done 161 Assignment Fill types Sheets Sections Comments" at bounding box center [167, 28] width 290 height 21
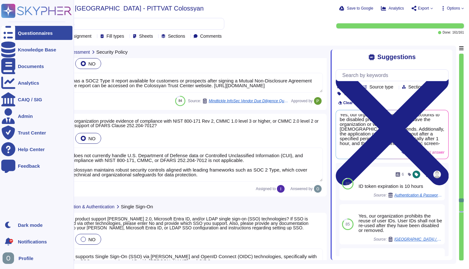
click at [22, 31] on div "Questionnaires" at bounding box center [35, 33] width 35 height 5
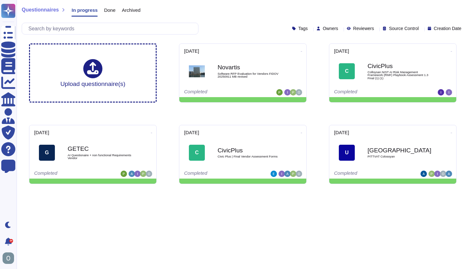
click at [111, 10] on span "Done" at bounding box center [109, 10] width 11 height 5
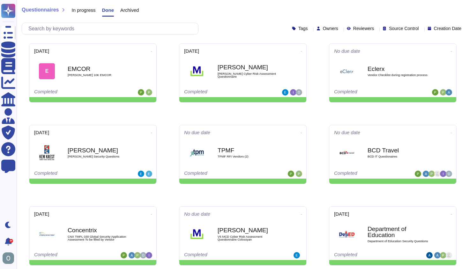
click at [90, 9] on span "In progress" at bounding box center [83, 10] width 24 height 5
